Goal: Transaction & Acquisition: Purchase product/service

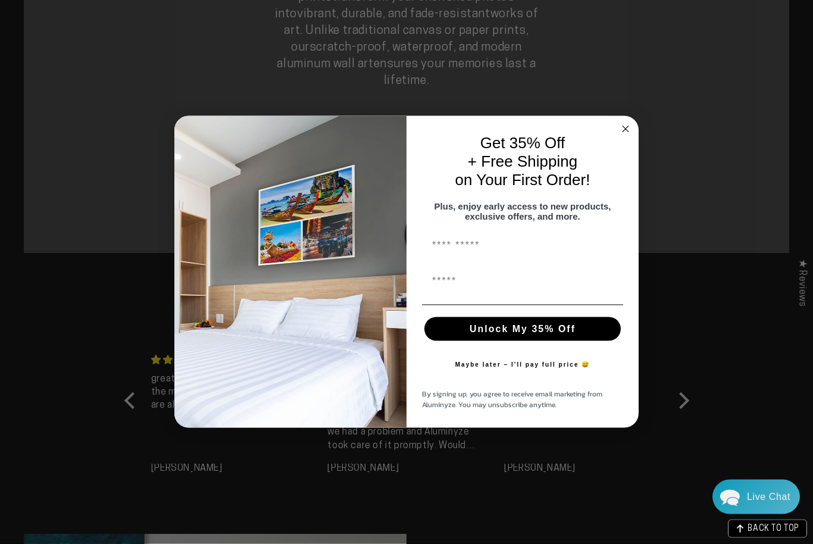
scroll to position [936, 0]
click at [628, 136] on circle "Close dialog" at bounding box center [626, 130] width 14 height 14
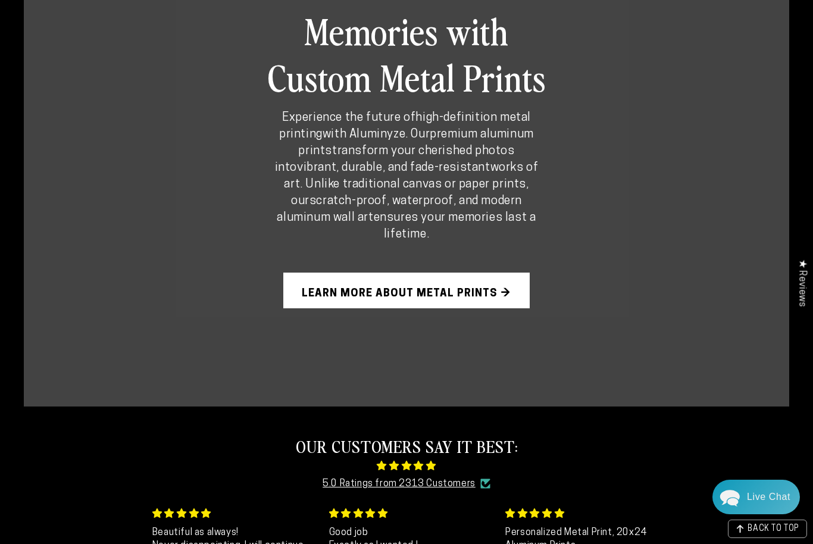
scroll to position [784, 0]
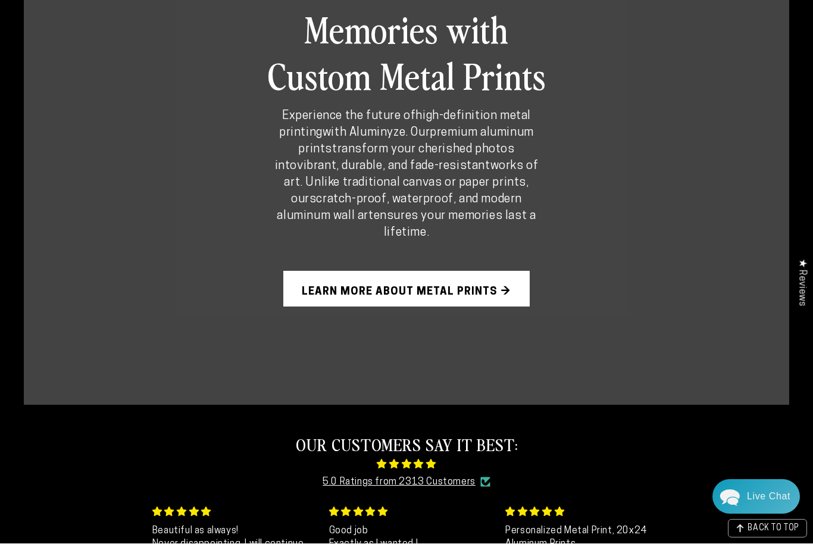
click at [506, 280] on link "Learn More About Metal Prints →" at bounding box center [406, 290] width 246 height 36
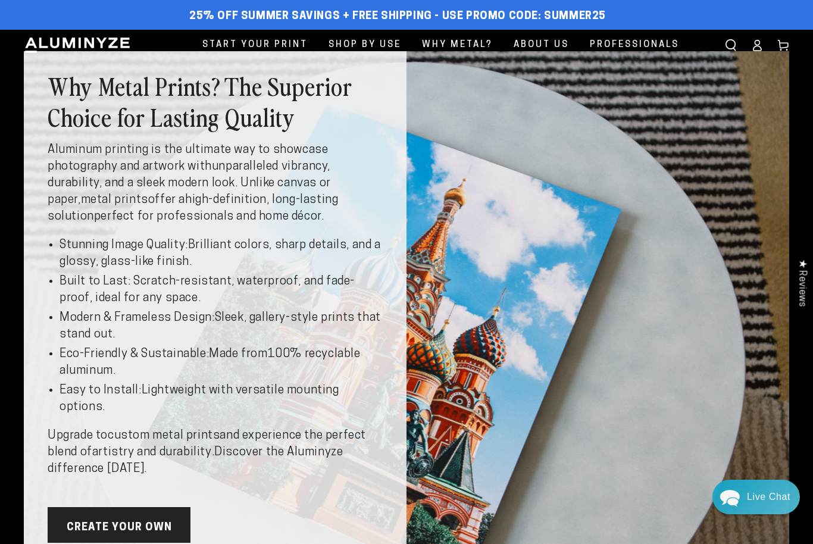
click at [163, 517] on link "Create Your Own" at bounding box center [119, 525] width 143 height 36
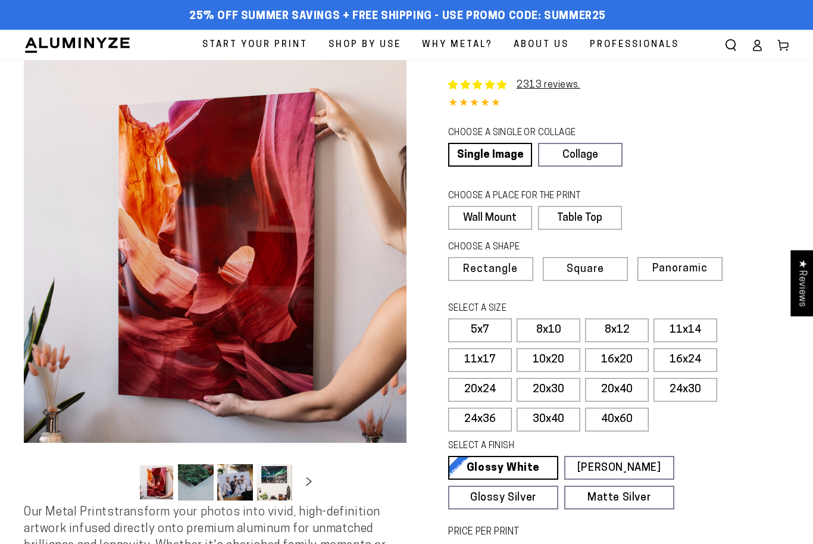
select select "**********"
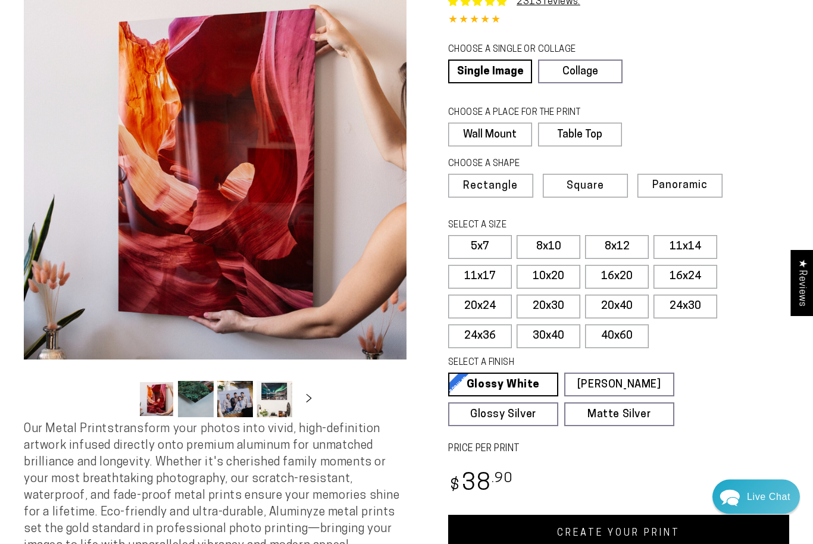
scroll to position [83, 0]
click at [492, 133] on label "Wall Mount" at bounding box center [490, 135] width 84 height 24
click at [489, 141] on label "Wall Mount" at bounding box center [490, 135] width 84 height 24
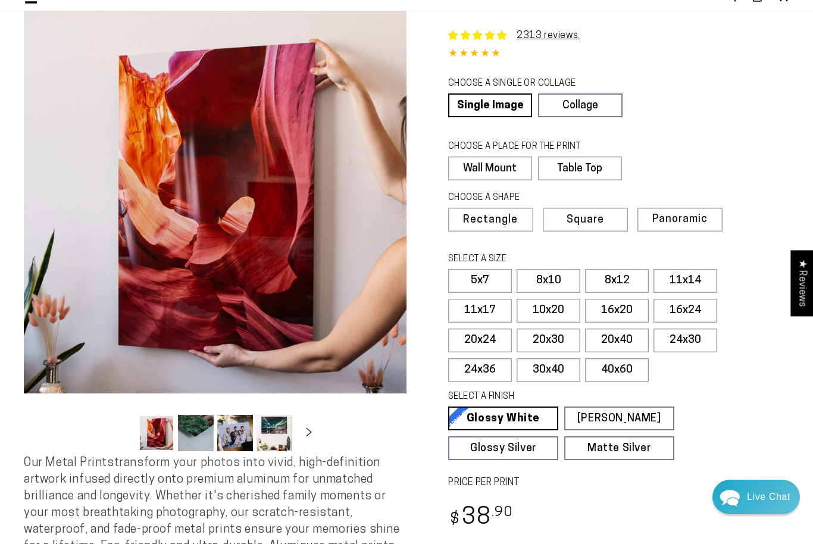
scroll to position [0, 0]
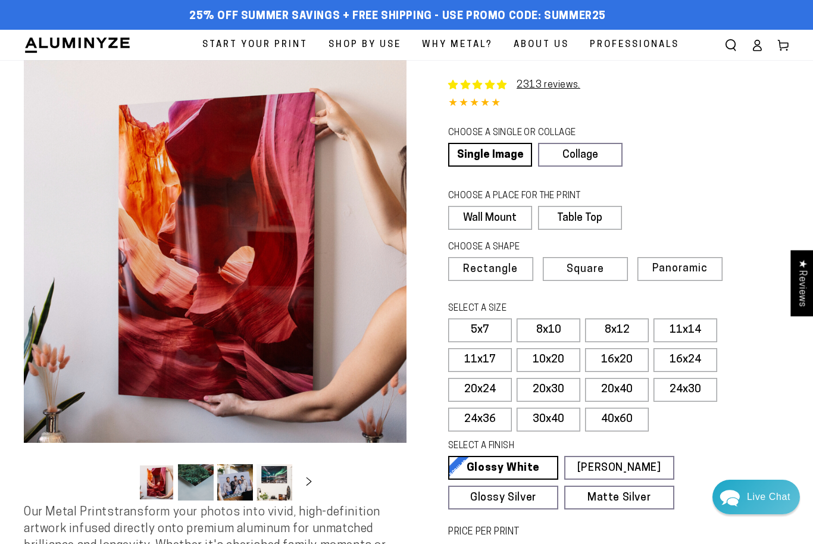
click at [734, 43] on icon "Search our site" at bounding box center [731, 45] width 12 height 12
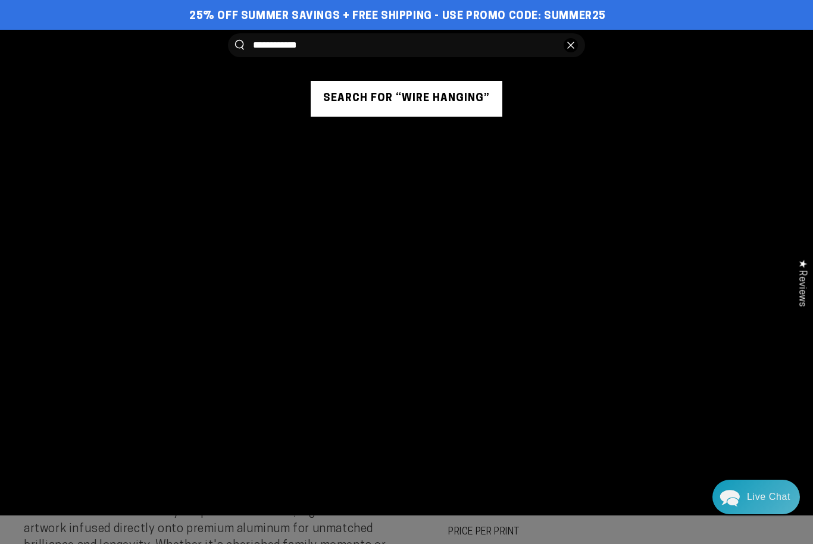
type input "**********"
click at [239, 45] on button "Search our site" at bounding box center [239, 45] width 9 height 10
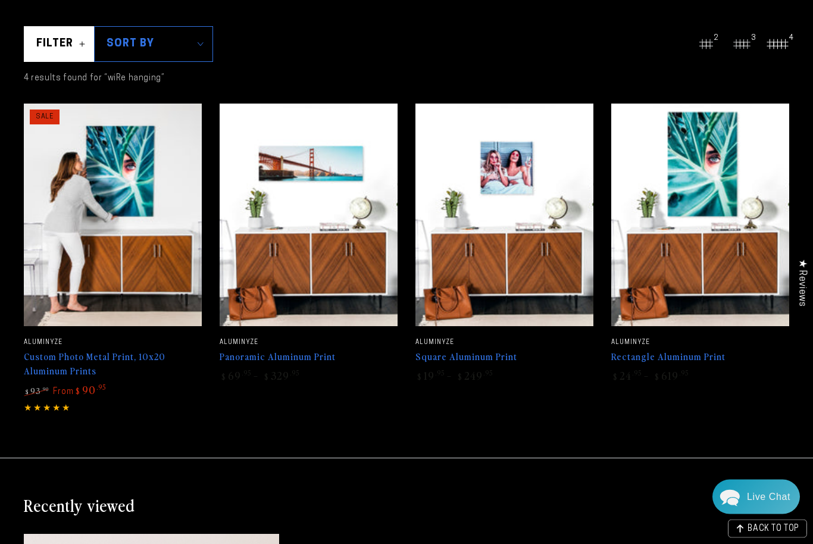
scroll to position [180, 0]
click at [255, 352] on link "Panoramic Aluminum Print" at bounding box center [309, 244] width 178 height 280
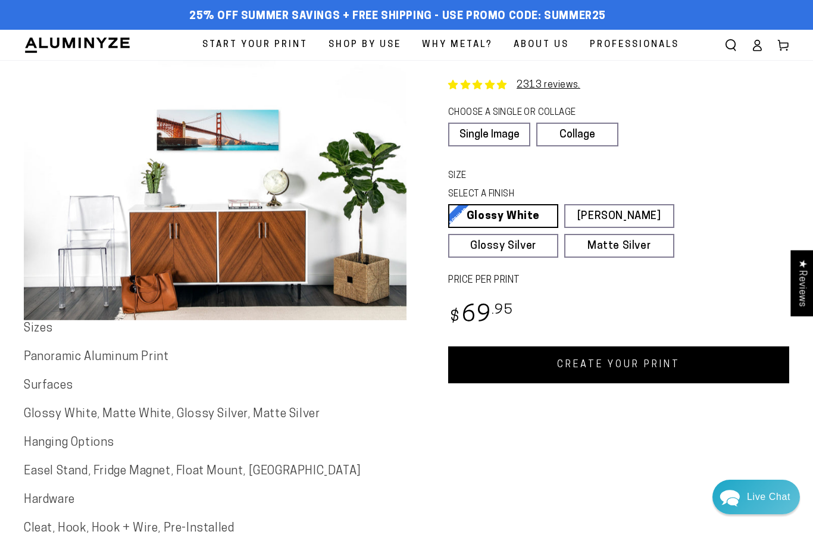
click at [728, 40] on use "Search our site" at bounding box center [731, 44] width 10 height 11
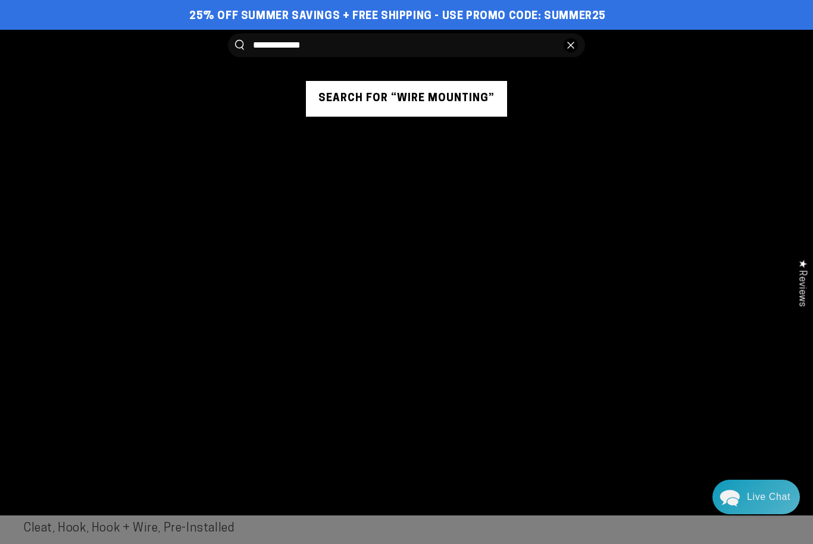
type input "**********"
click at [239, 45] on button "Search our site" at bounding box center [239, 45] width 9 height 10
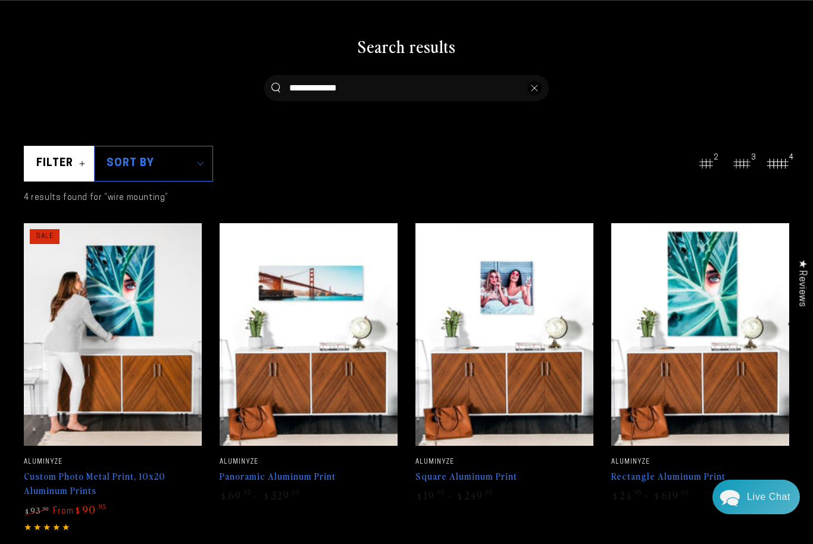
scroll to position [63, 0]
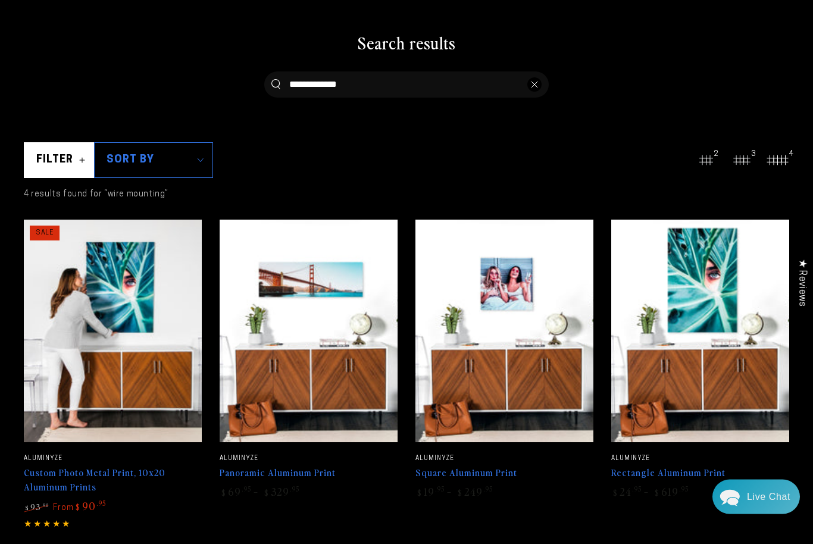
click at [280, 473] on link "Panoramic Aluminum Print" at bounding box center [309, 360] width 178 height 280
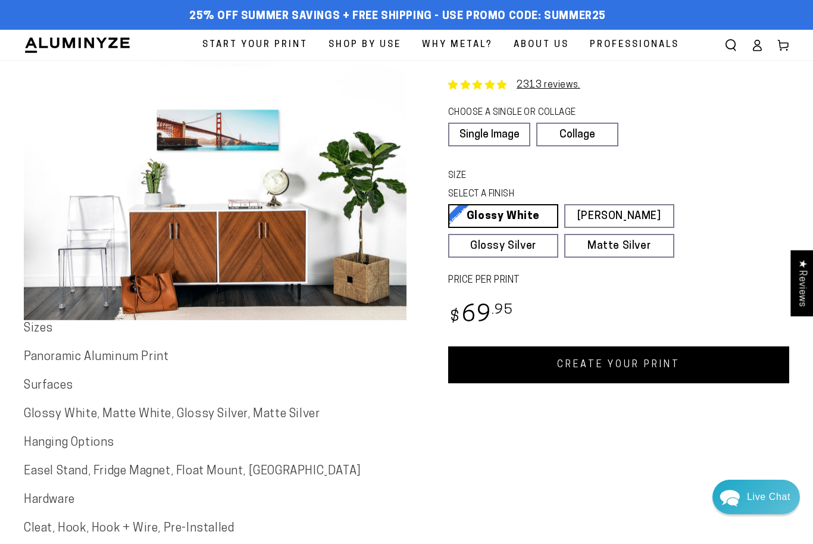
click at [714, 198] on div "SELECT A FINISH Learn more" at bounding box center [614, 196] width 333 height 16
click at [419, 445] on div "Panoramic Aluminum Print 2313 reviews. CHOOSE A SINGLE OR COLLAGE Learn more Si…" at bounding box center [598, 312] width 383 height 505
